Goal: Task Accomplishment & Management: Use online tool/utility

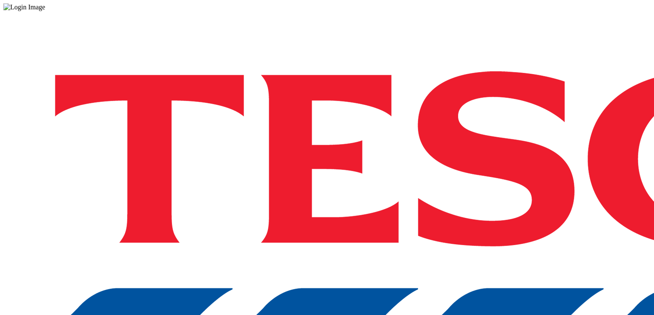
click at [339, 196] on div "Log in to the Spectra’s dashboard using [PERSON_NAME]’s credentials. If you don…" at bounding box center [326, 222] width 647 height 423
